Goal: Information Seeking & Learning: Learn about a topic

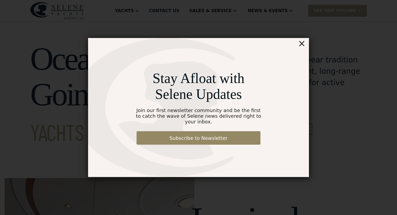
click at [304, 45] on div "×" at bounding box center [302, 43] width 8 height 11
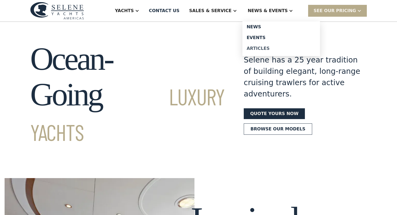
click at [271, 50] on div "Articles" at bounding box center [281, 48] width 69 height 4
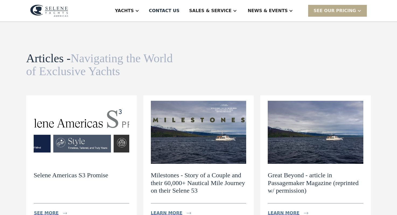
click at [82, 131] on img at bounding box center [82, 132] width 96 height 63
click at [85, 177] on h2 "Selene Americas S3 Promise" at bounding box center [71, 175] width 75 height 8
click at [89, 151] on img at bounding box center [82, 132] width 96 height 63
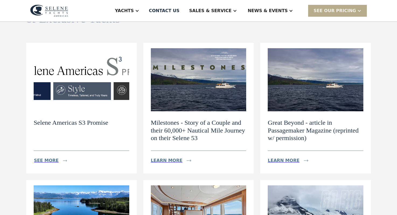
scroll to position [53, 0]
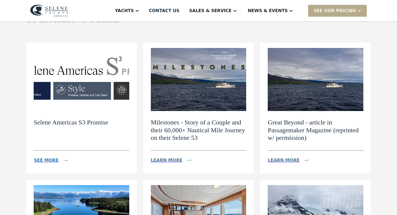
click at [48, 160] on div "see more" at bounding box center [46, 160] width 25 height 6
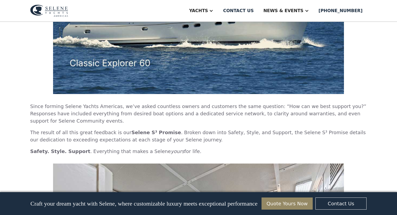
scroll to position [361, 0]
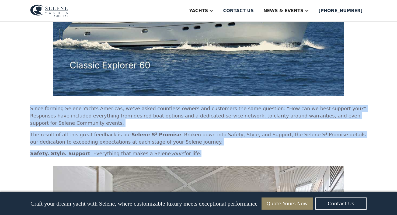
drag, startPoint x: 185, startPoint y: 155, endPoint x: 30, endPoint y: 109, distance: 160.9
copy div "Since forming Selene Yachts Americas, we’ve asked countless owners and customer…"
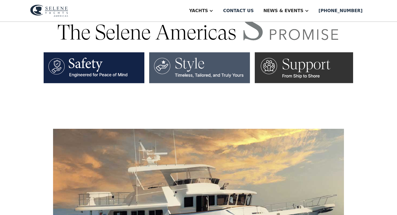
scroll to position [0, 0]
